Goal: Information Seeking & Learning: Check status

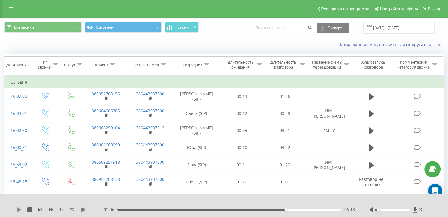
click at [17, 211] on icon at bounding box center [19, 209] width 4 height 5
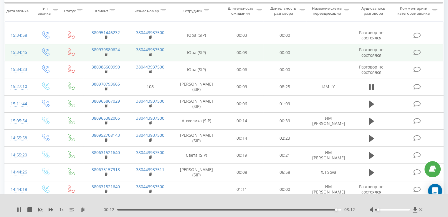
scroll to position [206, 0]
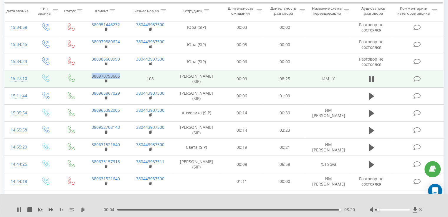
drag, startPoint x: 122, startPoint y: 76, endPoint x: 92, endPoint y: 77, distance: 30.3
click at [92, 77] on td "380970793665" at bounding box center [105, 78] width 44 height 17
copy link "380970793665"
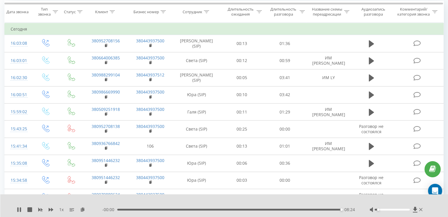
scroll to position [0, 0]
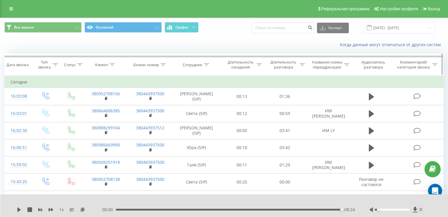
click at [112, 65] on icon at bounding box center [111, 64] width 5 height 3
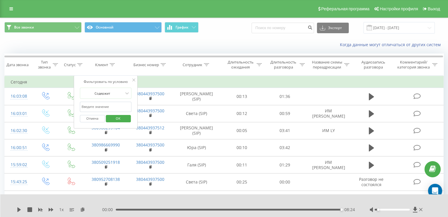
click at [110, 106] on input "text" at bounding box center [106, 107] width 52 height 10
paste input "380970793665"
type input "380970793665"
click at [124, 117] on span "OK" at bounding box center [118, 118] width 16 height 9
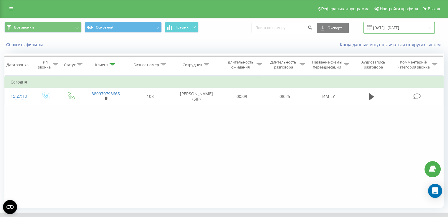
click at [390, 26] on input "[DATE] - [DATE]" at bounding box center [398, 27] width 71 height 11
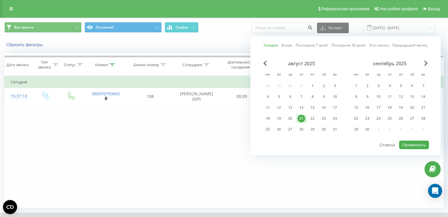
click at [261, 66] on div "Сегодня Вчера Последние 7 дней Последние 30 дней Этот месяц Предыдущий месяц ав…" at bounding box center [345, 95] width 190 height 119
click at [264, 64] on span "Previous Month" at bounding box center [265, 63] width 4 height 5
click at [279, 87] on div "1" at bounding box center [279, 86] width 8 height 8
click at [391, 119] on div "21" at bounding box center [390, 119] width 8 height 8
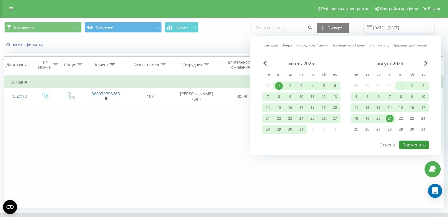
click at [412, 144] on button "Применить" at bounding box center [414, 145] width 30 height 9
type input "[DATE] - [DATE]"
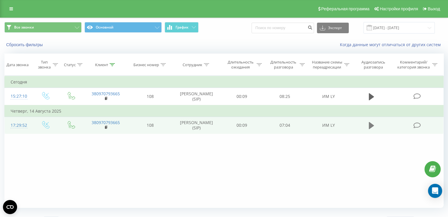
click at [371, 125] on icon at bounding box center [370, 125] width 5 height 7
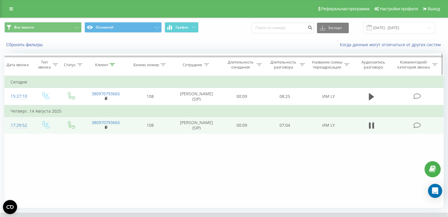
click at [111, 64] on icon at bounding box center [111, 64] width 5 height 3
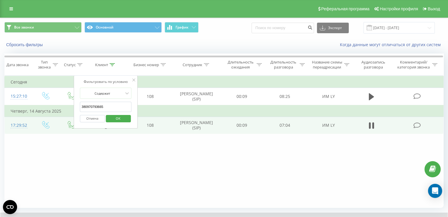
drag, startPoint x: 107, startPoint y: 108, endPoint x: 48, endPoint y: 108, distance: 59.7
click at [48, 108] on table "Фильтровать по условию Равно Введите значение Отмена OK Фильтровать по условию …" at bounding box center [223, 105] width 439 height 59
click at [126, 118] on button "OK" at bounding box center [118, 118] width 25 height 7
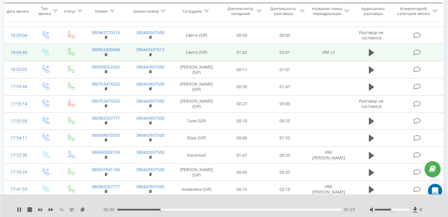
scroll to position [118, 0]
